Goal: Information Seeking & Learning: Learn about a topic

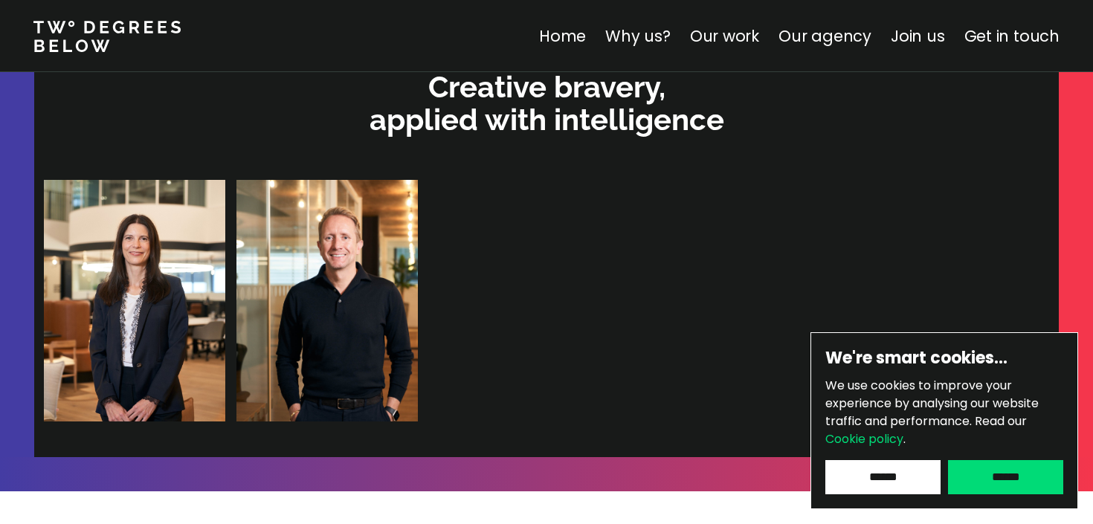
scroll to position [3206, 0]
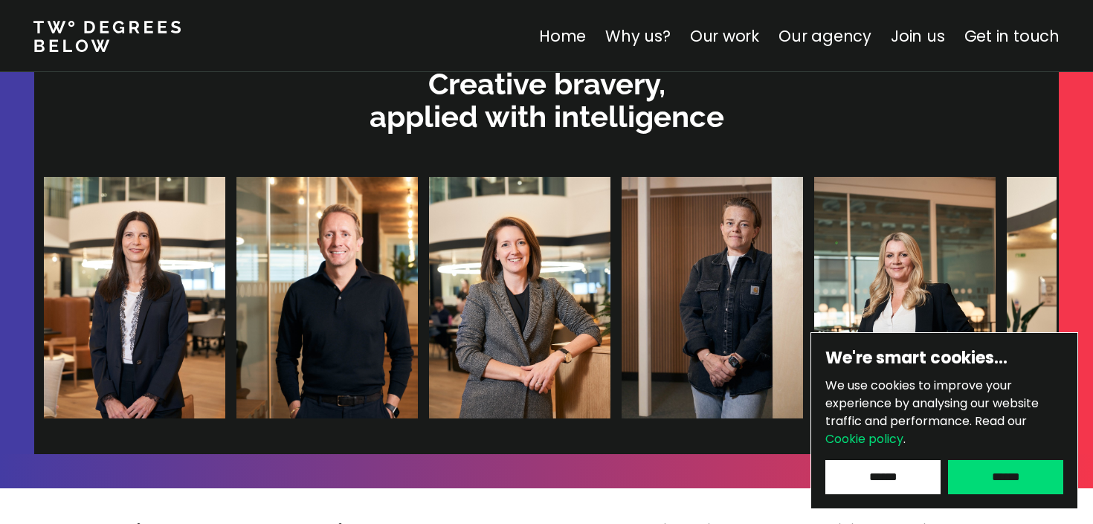
click at [620, 277] on img at bounding box center [710, 298] width 181 height 242
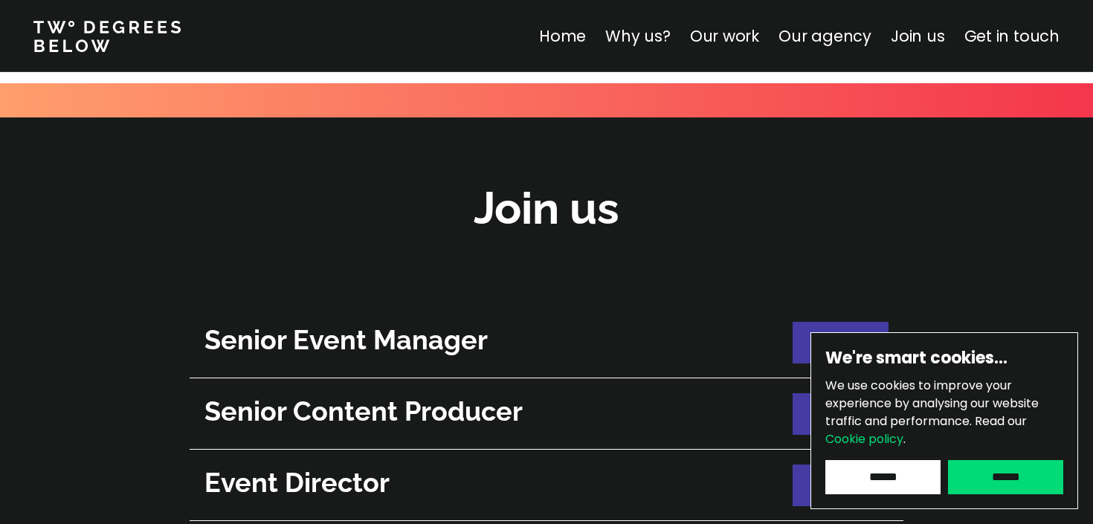
scroll to position [5241, 0]
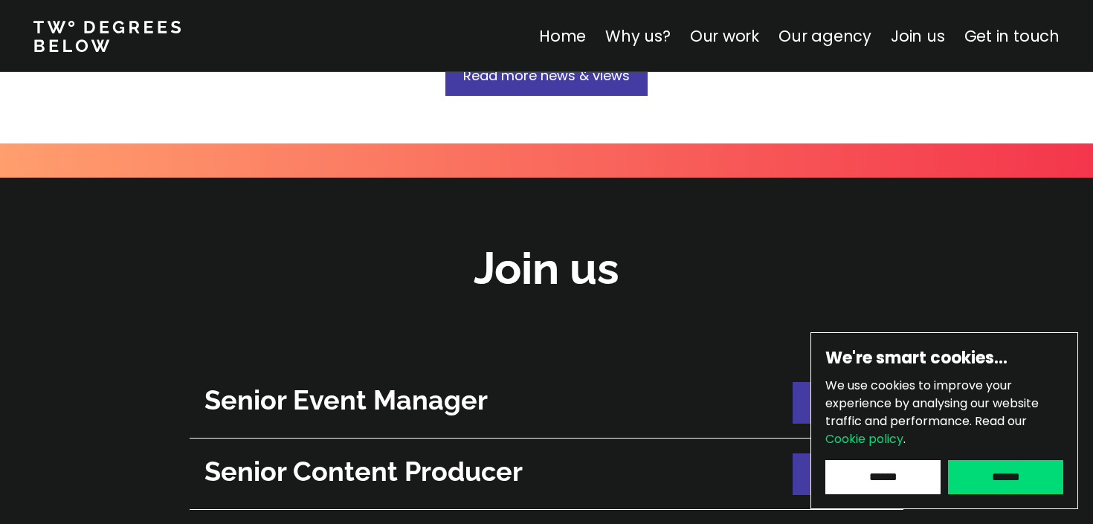
click at [540, 239] on h2 "Join us" at bounding box center [547, 269] width 146 height 60
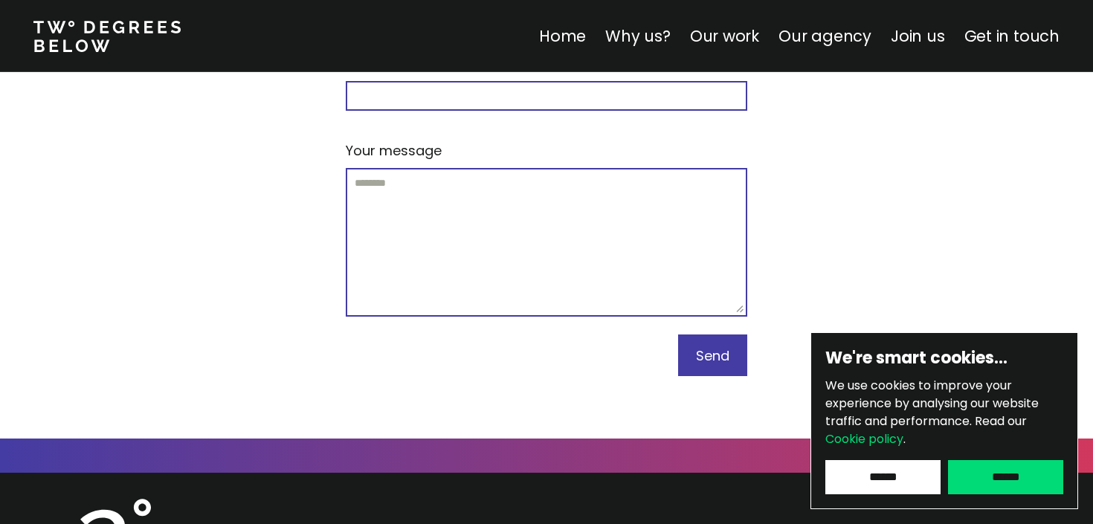
scroll to position [6508, 0]
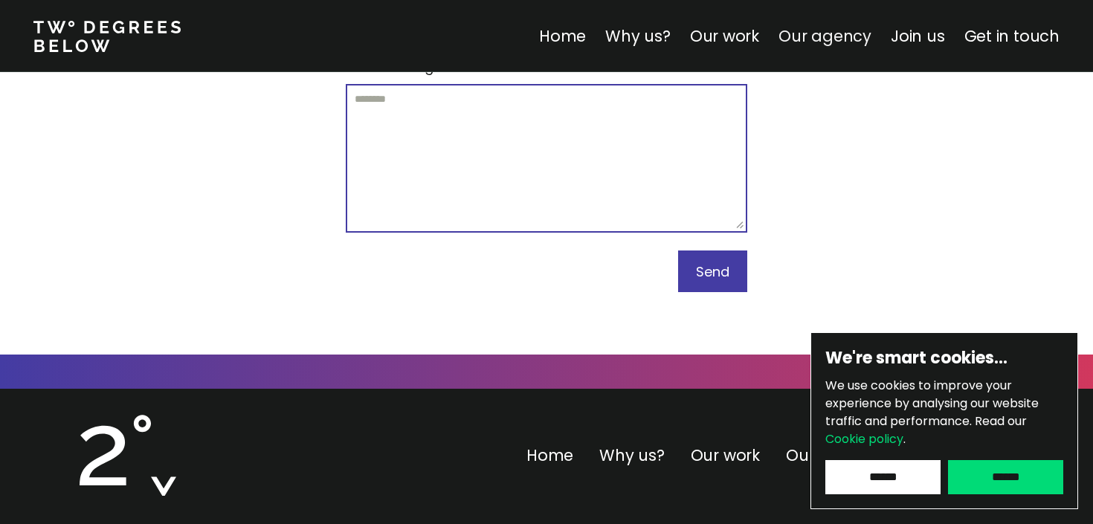
click at [838, 43] on link "Our agency" at bounding box center [824, 36] width 93 height 22
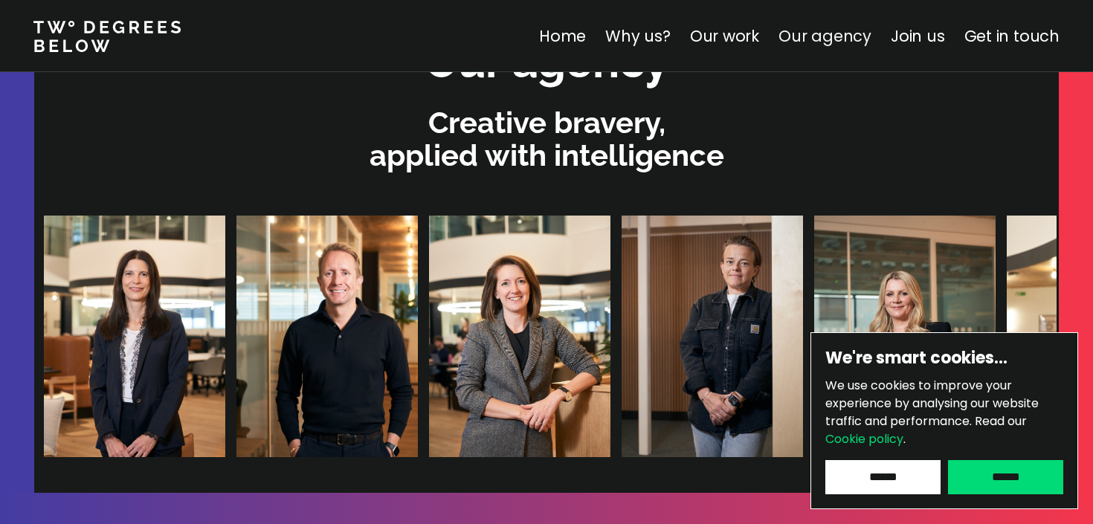
scroll to position [3158, 0]
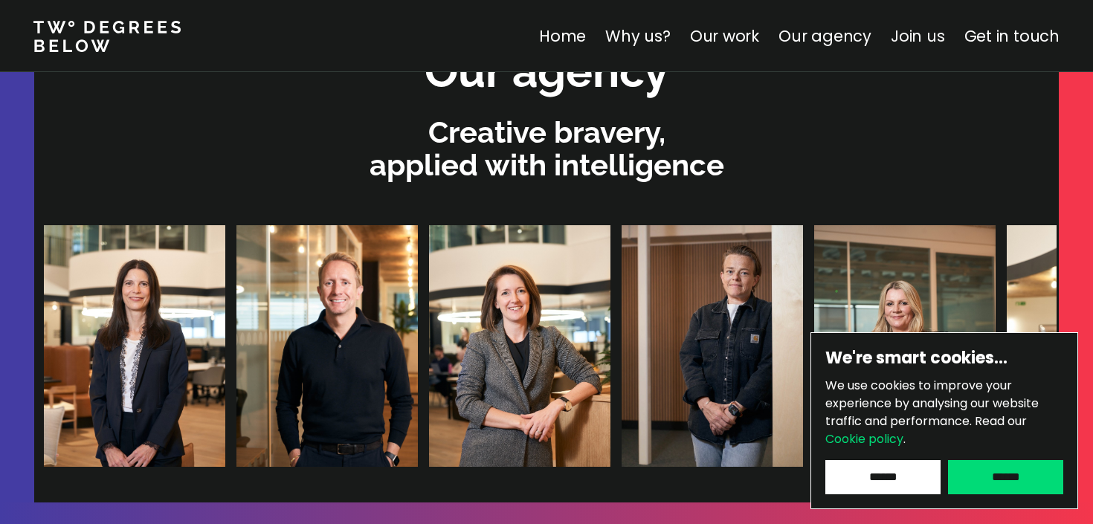
click at [911, 39] on link "Join us" at bounding box center [918, 36] width 54 height 22
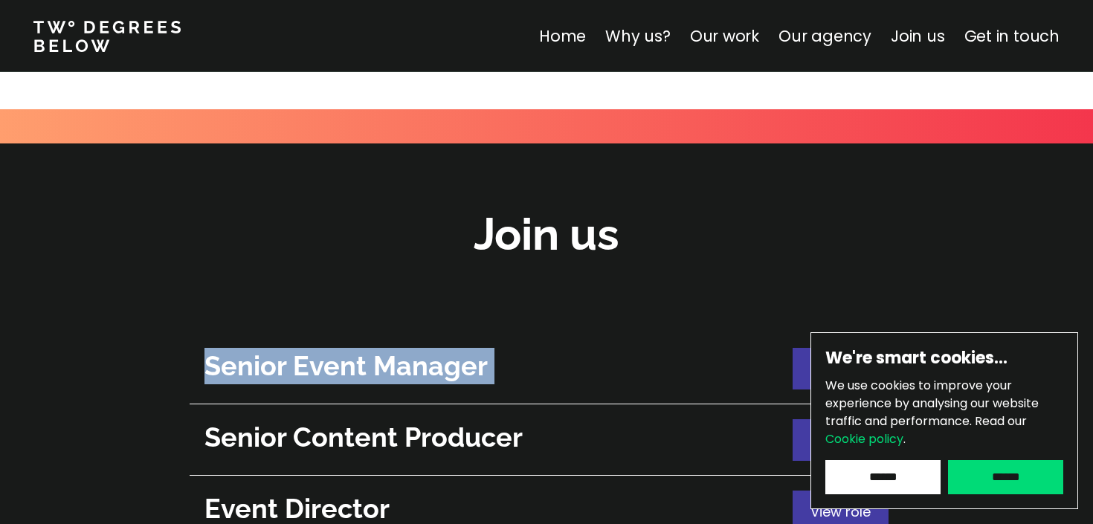
scroll to position [5276, 0]
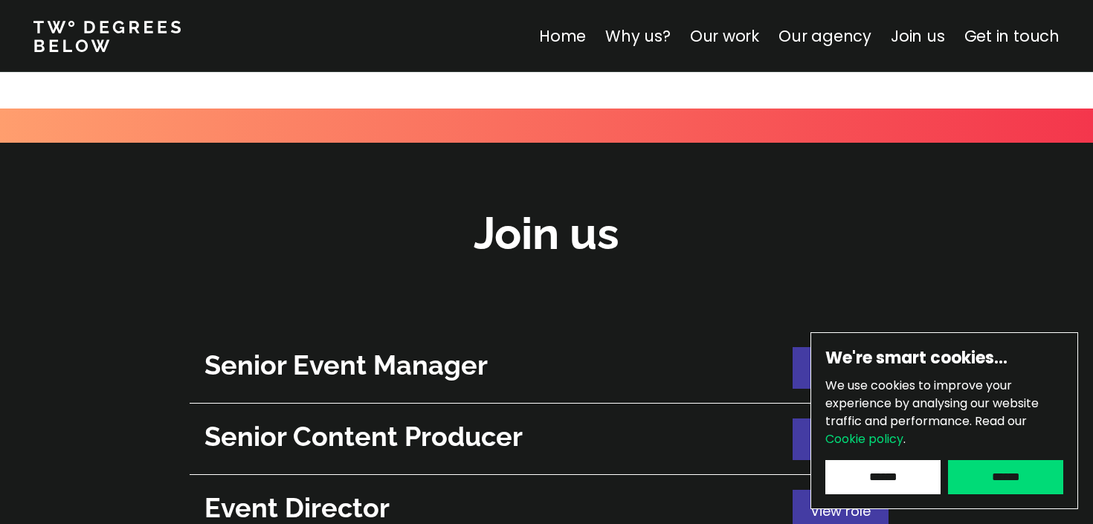
click at [890, 268] on div at bounding box center [546, 296] width 1093 height 57
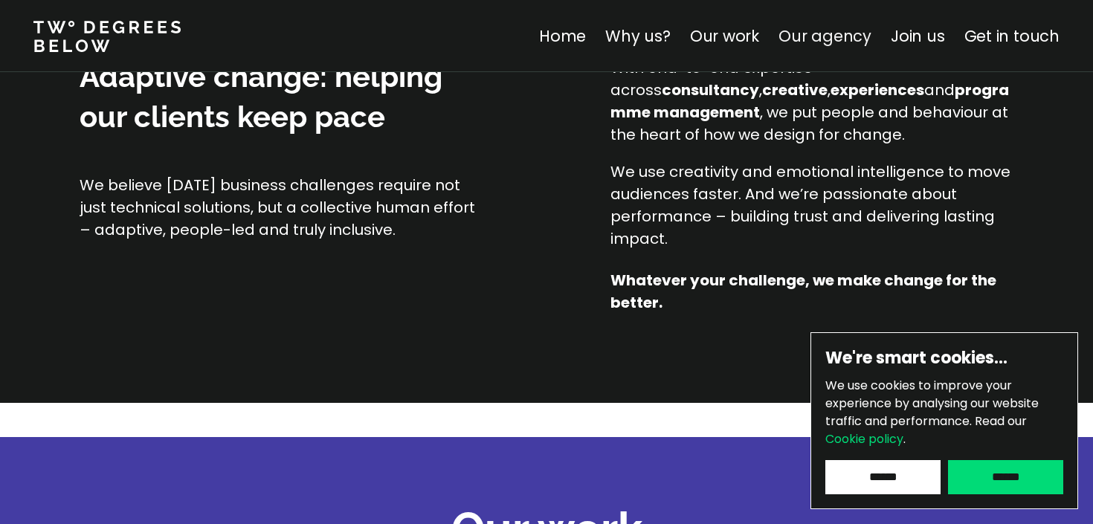
scroll to position [1133, 0]
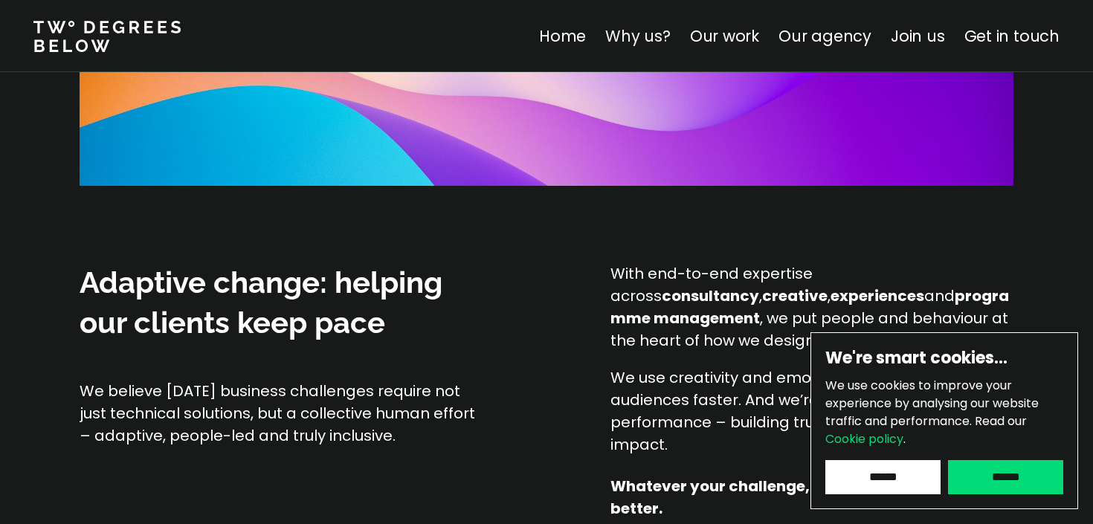
click at [641, 32] on link "Why us?" at bounding box center [637, 36] width 65 height 22
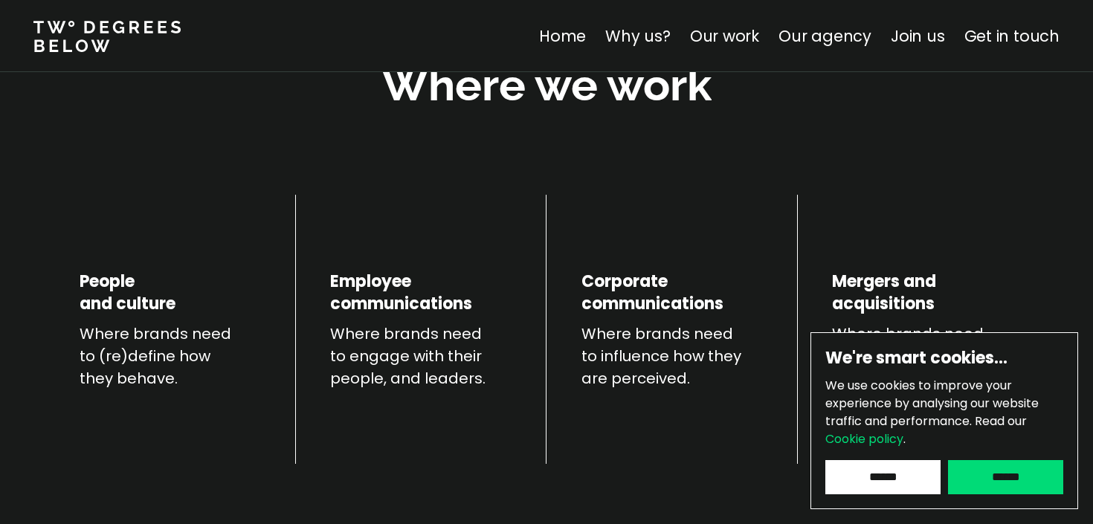
scroll to position [520, 0]
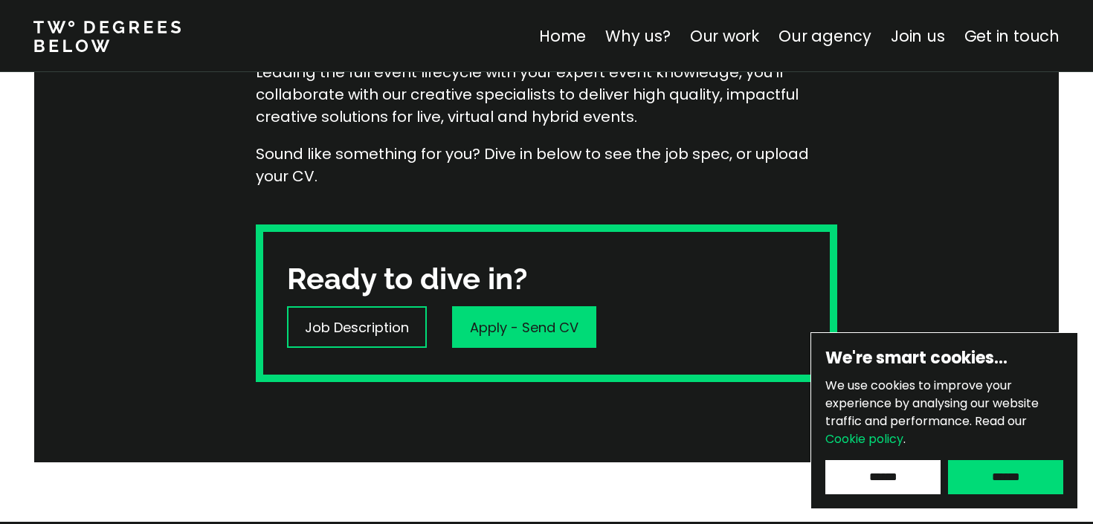
scroll to position [318, 0]
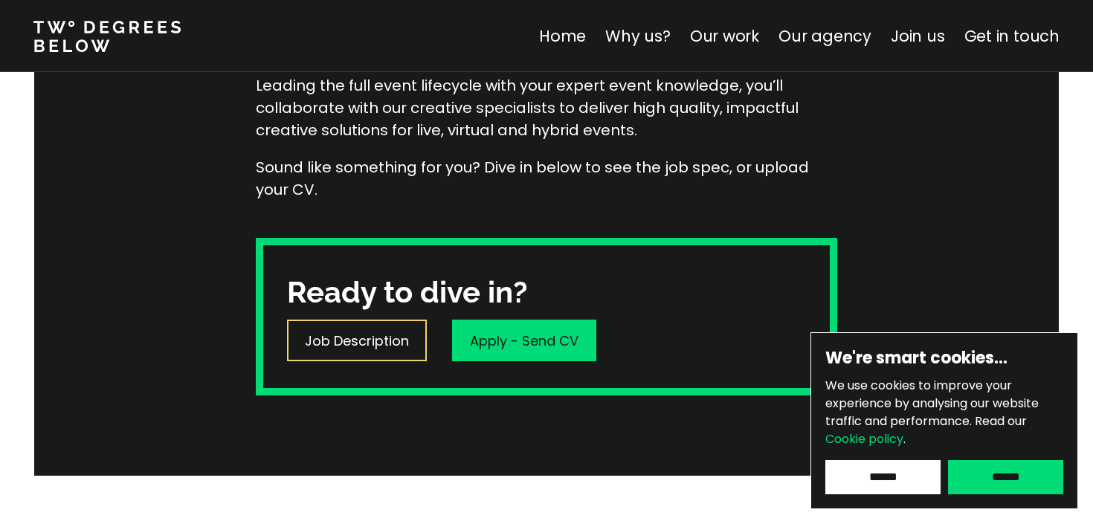
click at [337, 353] on div "Job Description" at bounding box center [357, 341] width 140 height 42
